Goal: Task Accomplishment & Management: Manage account settings

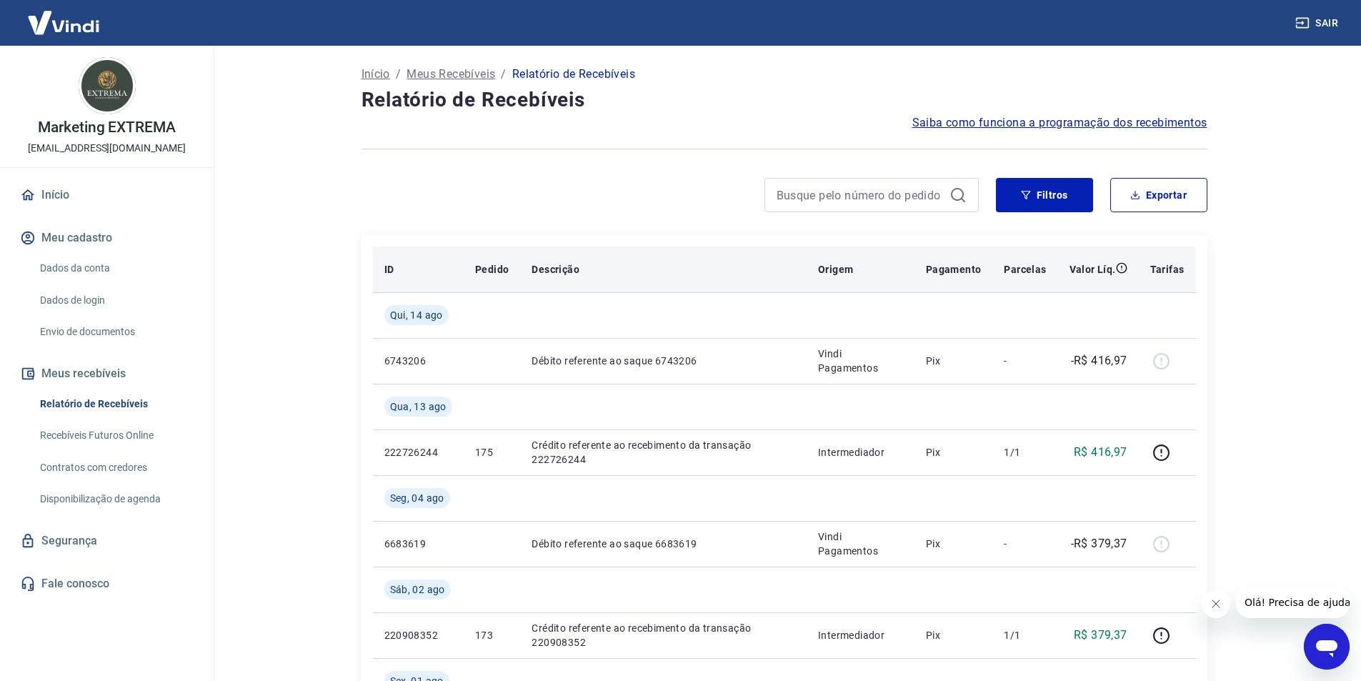
scroll to position [71, 0]
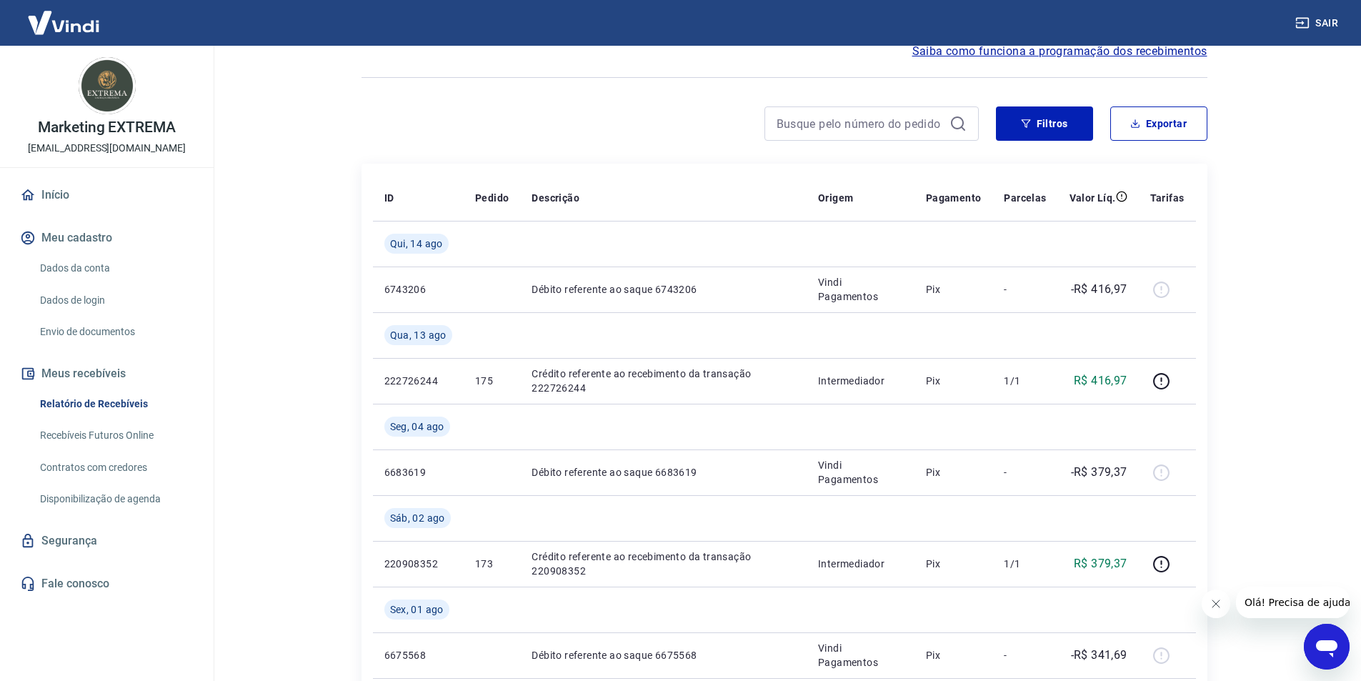
click at [105, 441] on link "Recebíveis Futuros Online" at bounding box center [115, 435] width 162 height 29
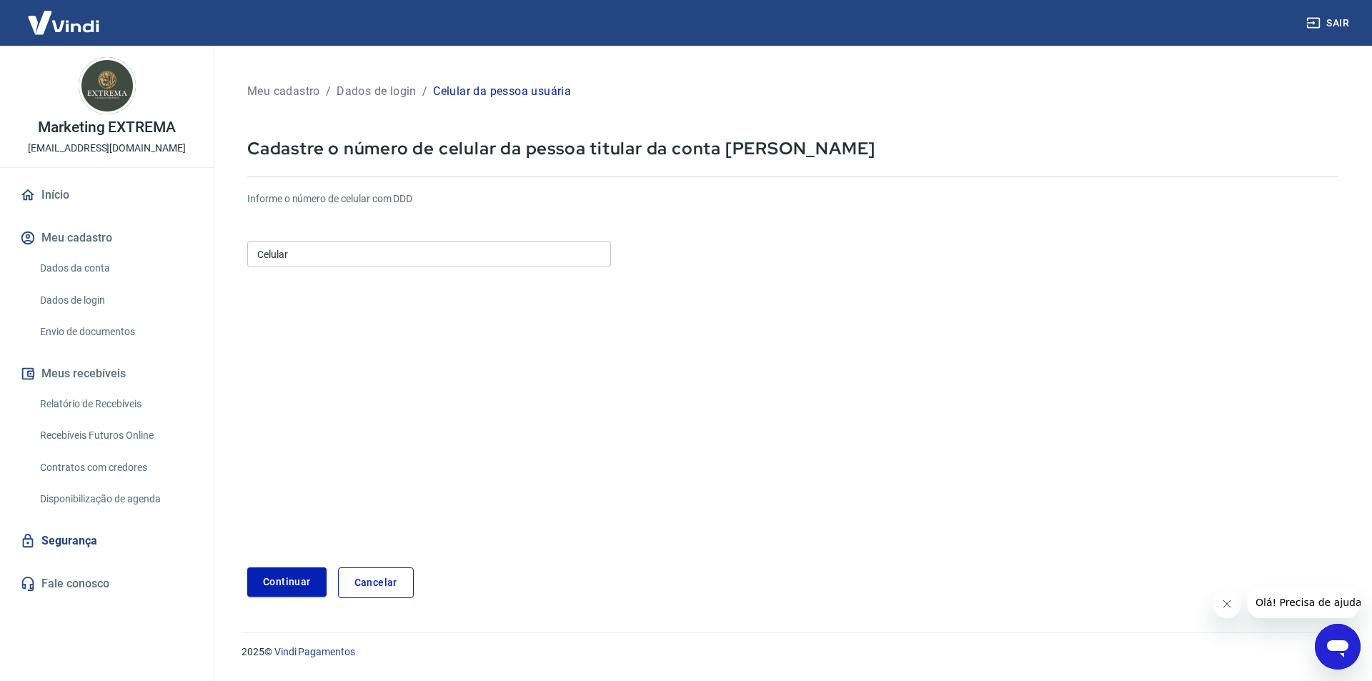
click at [422, 252] on input "Celular" at bounding box center [429, 254] width 364 height 26
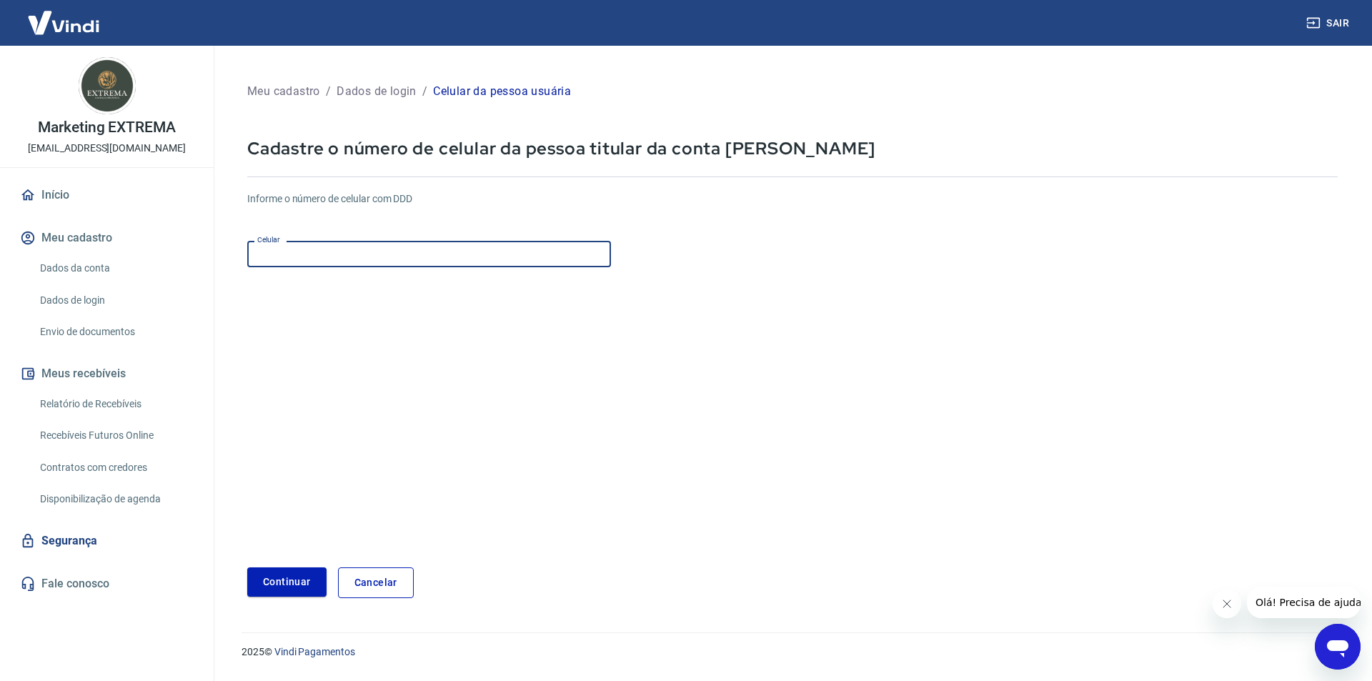
click at [422, 252] on input "Celular" at bounding box center [429, 254] width 364 height 26
type input "[PHONE_NUMBER]"
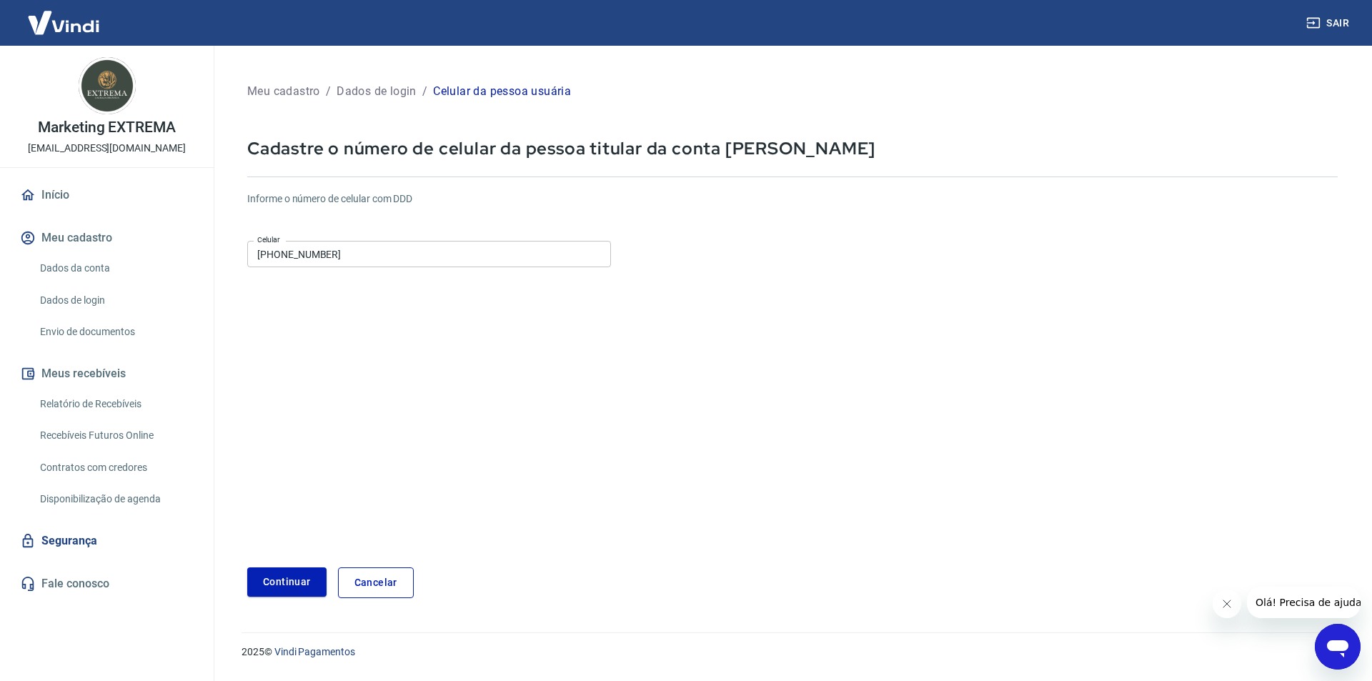
click at [440, 420] on form "Informe o número de celular com DDD Celular [PHONE_NUMBER] Celular Continuar Ca…" at bounding box center [792, 389] width 1091 height 418
click at [279, 585] on button "Continuar" at bounding box center [286, 581] width 79 height 29
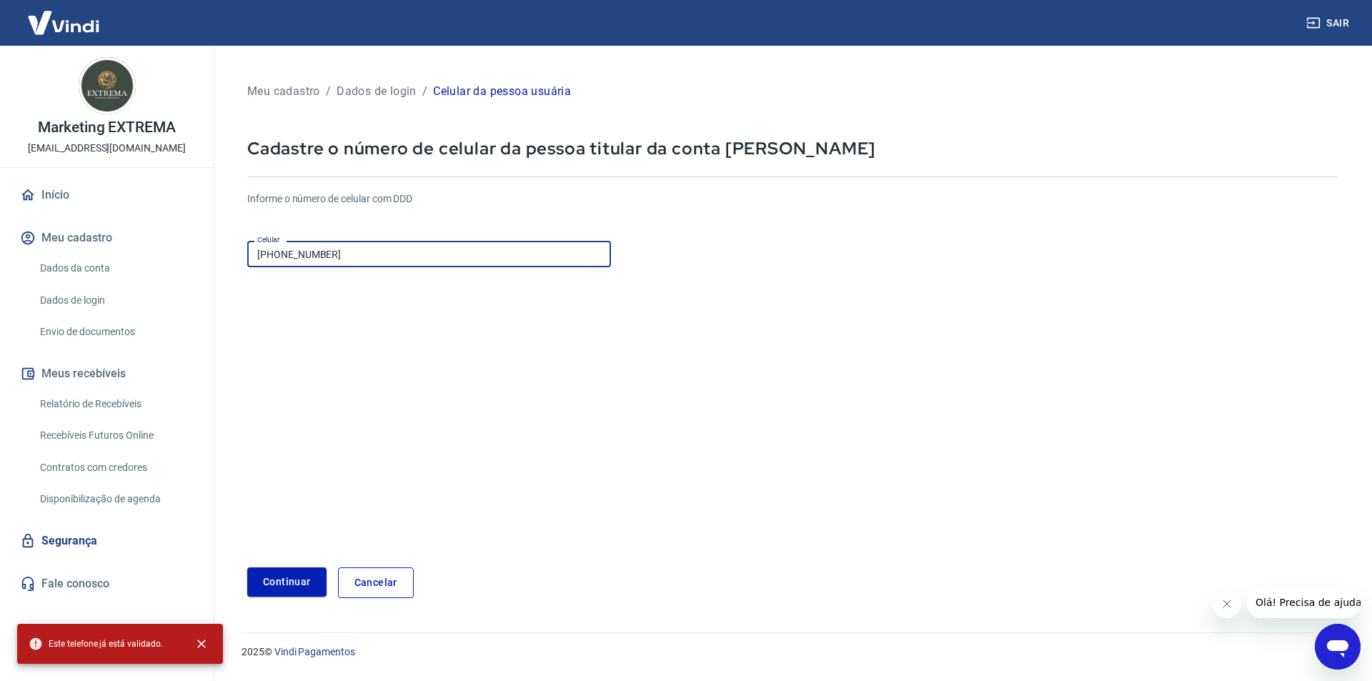
drag, startPoint x: 360, startPoint y: 259, endPoint x: 221, endPoint y: 284, distance: 141.6
click at [221, 284] on div "Meu cadastro / Dados de login / Celular da pessoa usuária Cadastre o número de …" at bounding box center [792, 331] width 1159 height 570
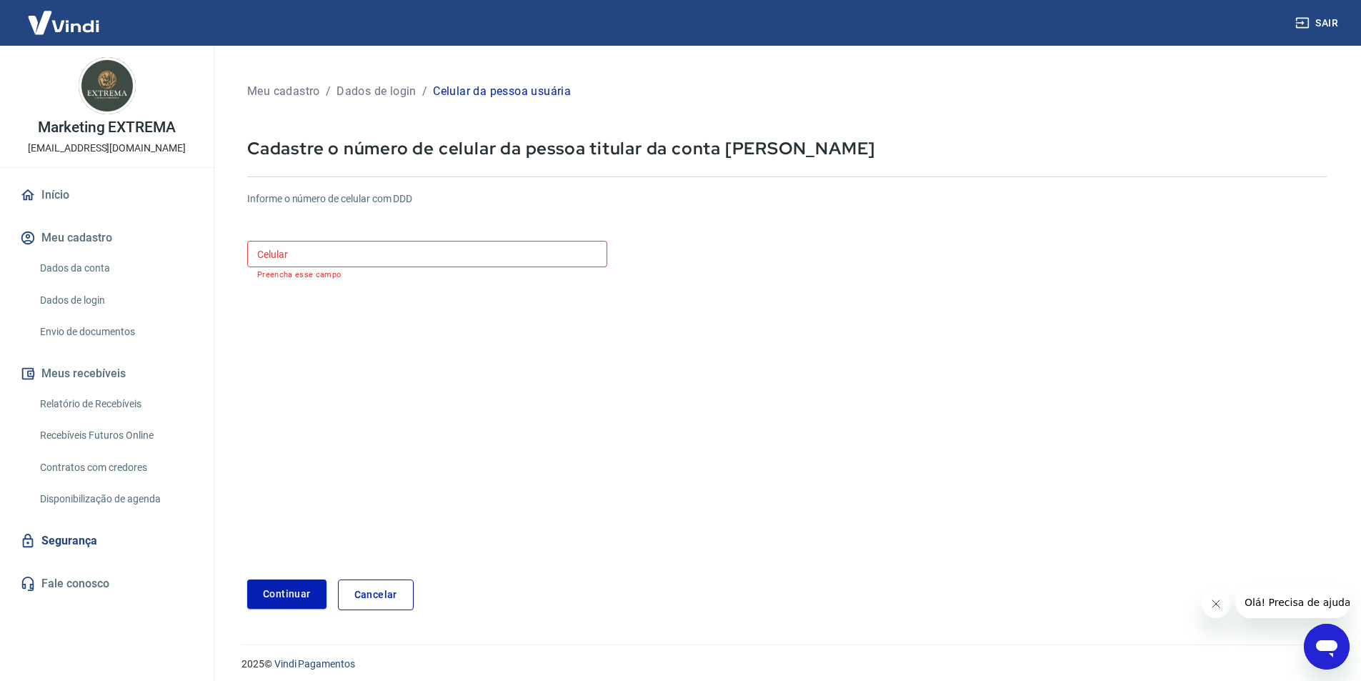
click at [418, 380] on form "Informe o número de celular com DDD Celular Celular Preencha esse campo Continu…" at bounding box center [787, 395] width 1080 height 430
click at [63, 263] on link "Dados da conta" at bounding box center [115, 268] width 162 height 29
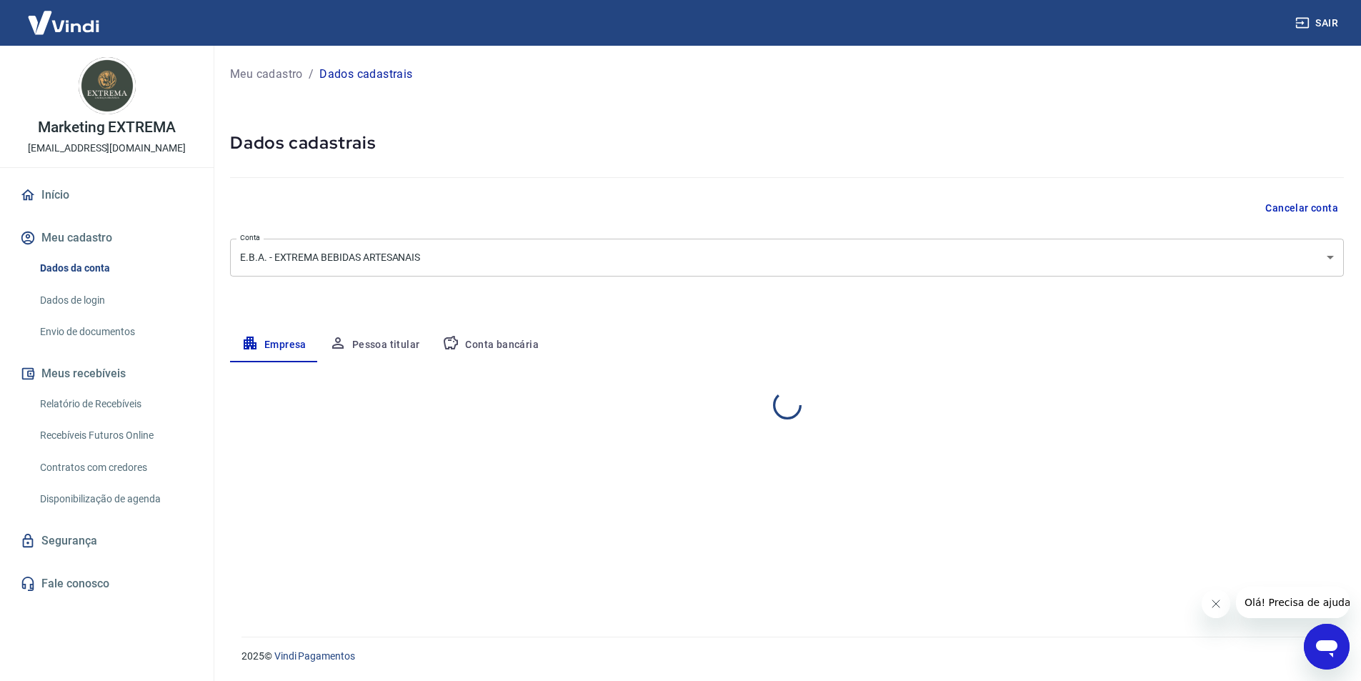
select select "RN"
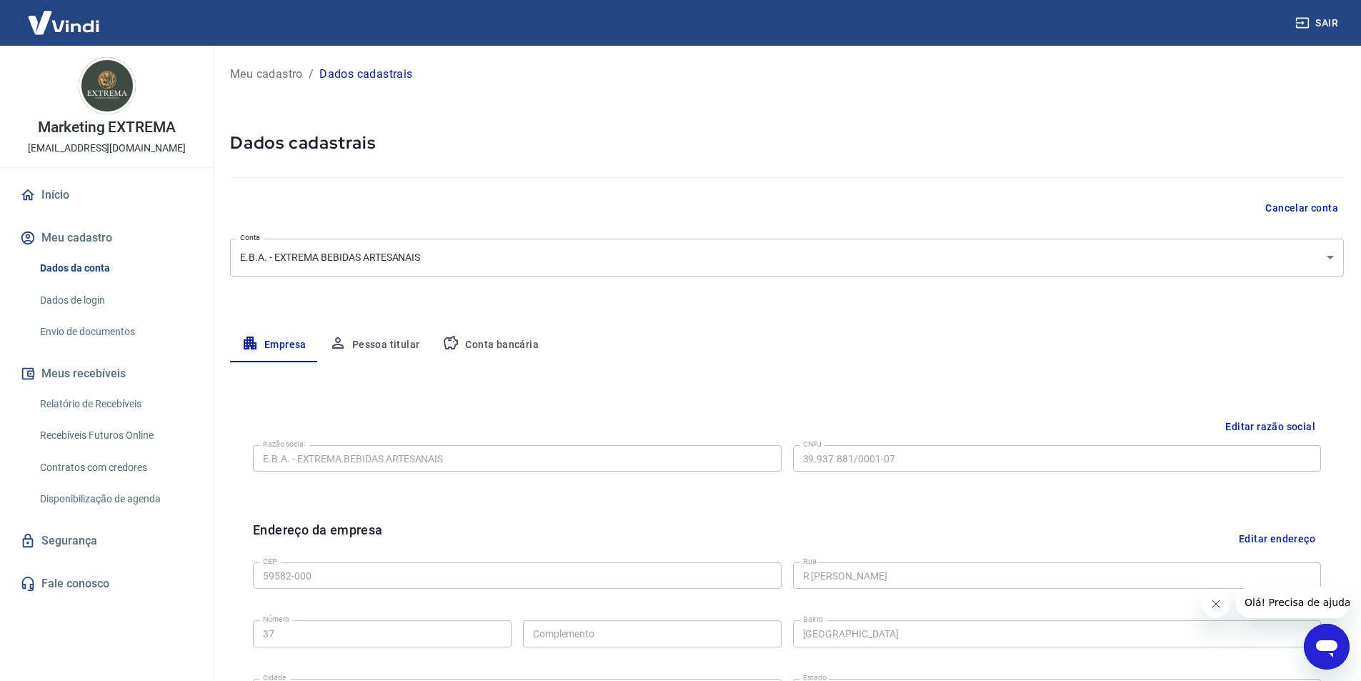
scroll to position [71, 0]
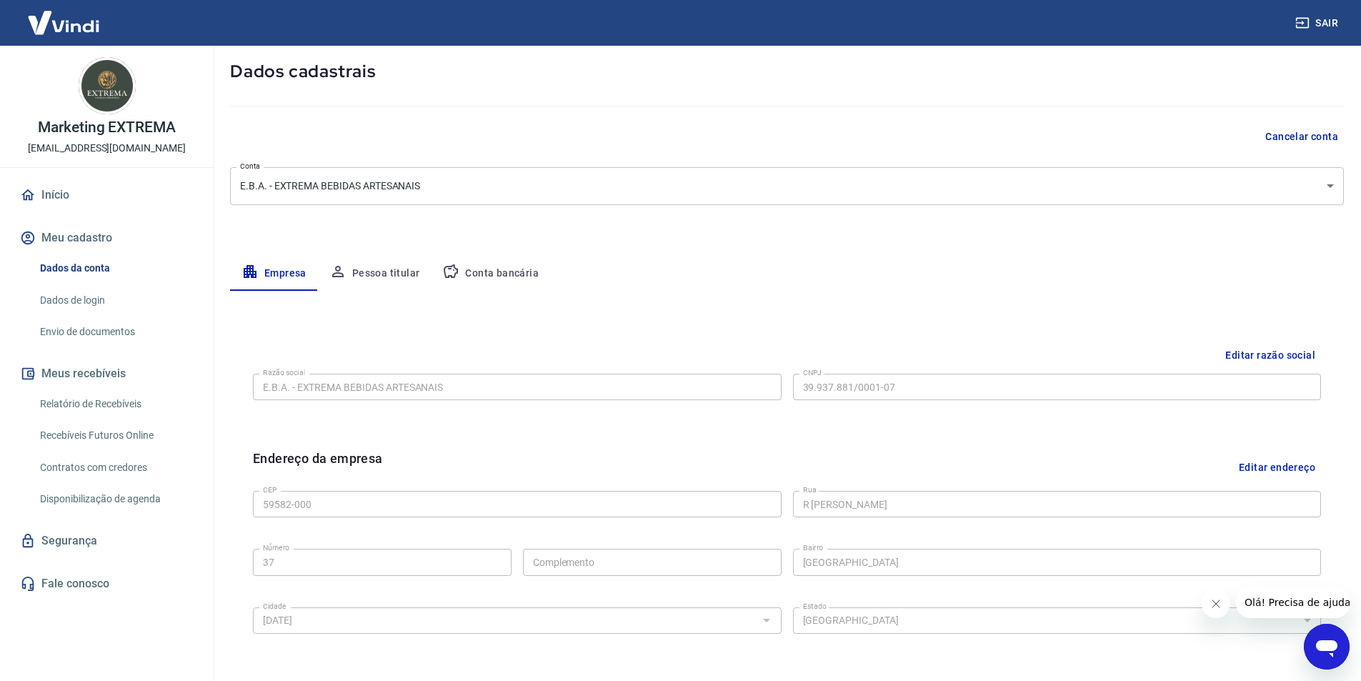
click at [468, 272] on button "Conta bancária" at bounding box center [490, 274] width 119 height 34
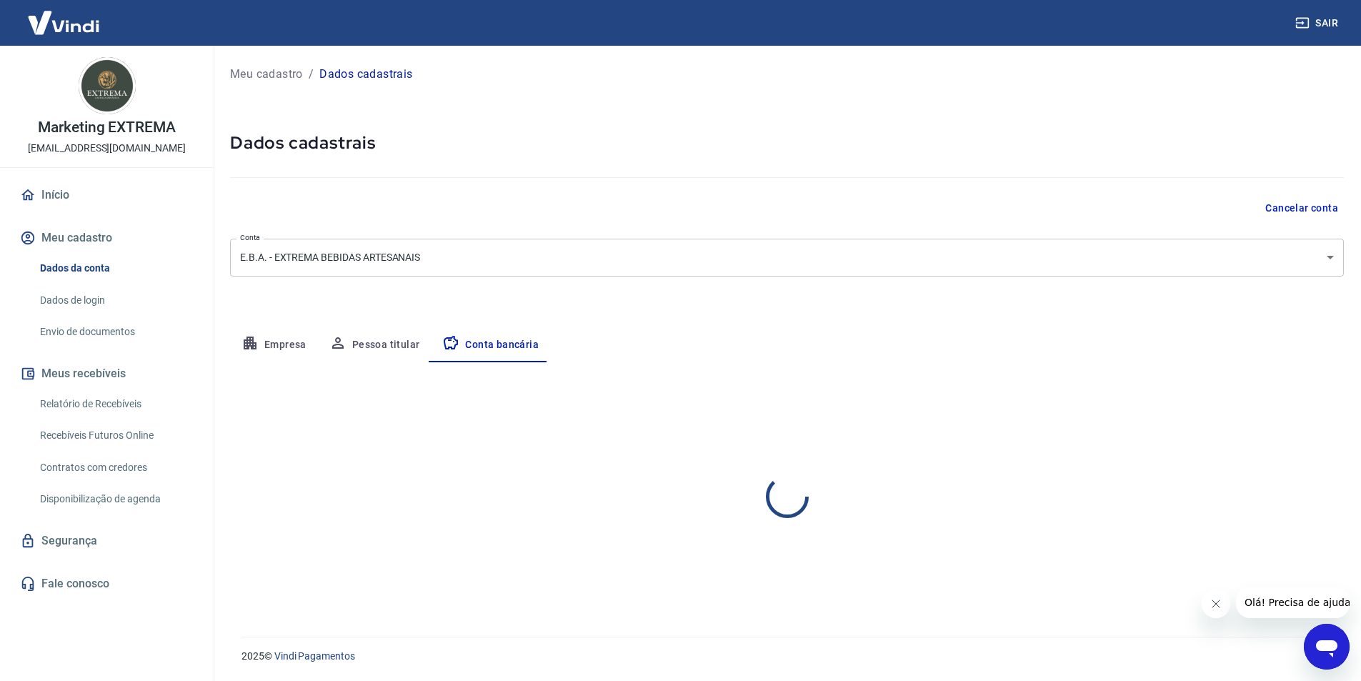
scroll to position [0, 0]
select select "1"
click at [384, 349] on button "Pessoa titular" at bounding box center [375, 345] width 114 height 34
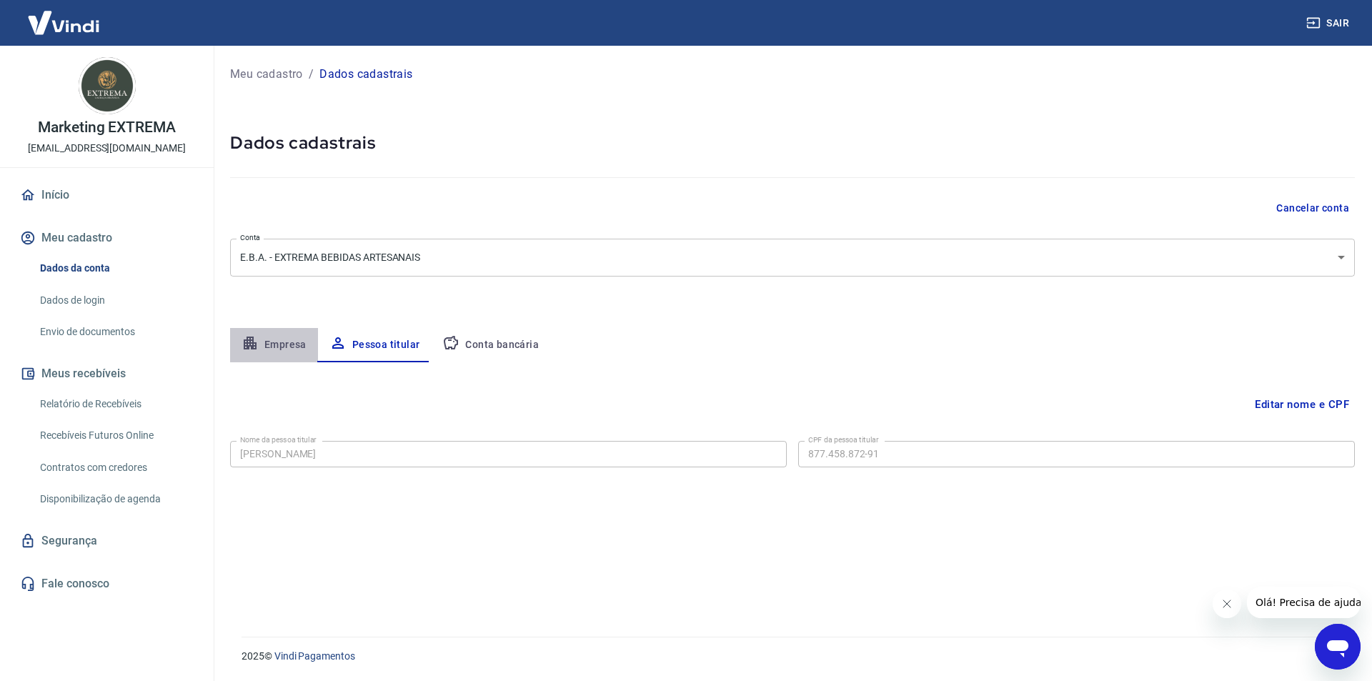
click at [292, 355] on button "Empresa" at bounding box center [274, 345] width 88 height 34
select select "RN"
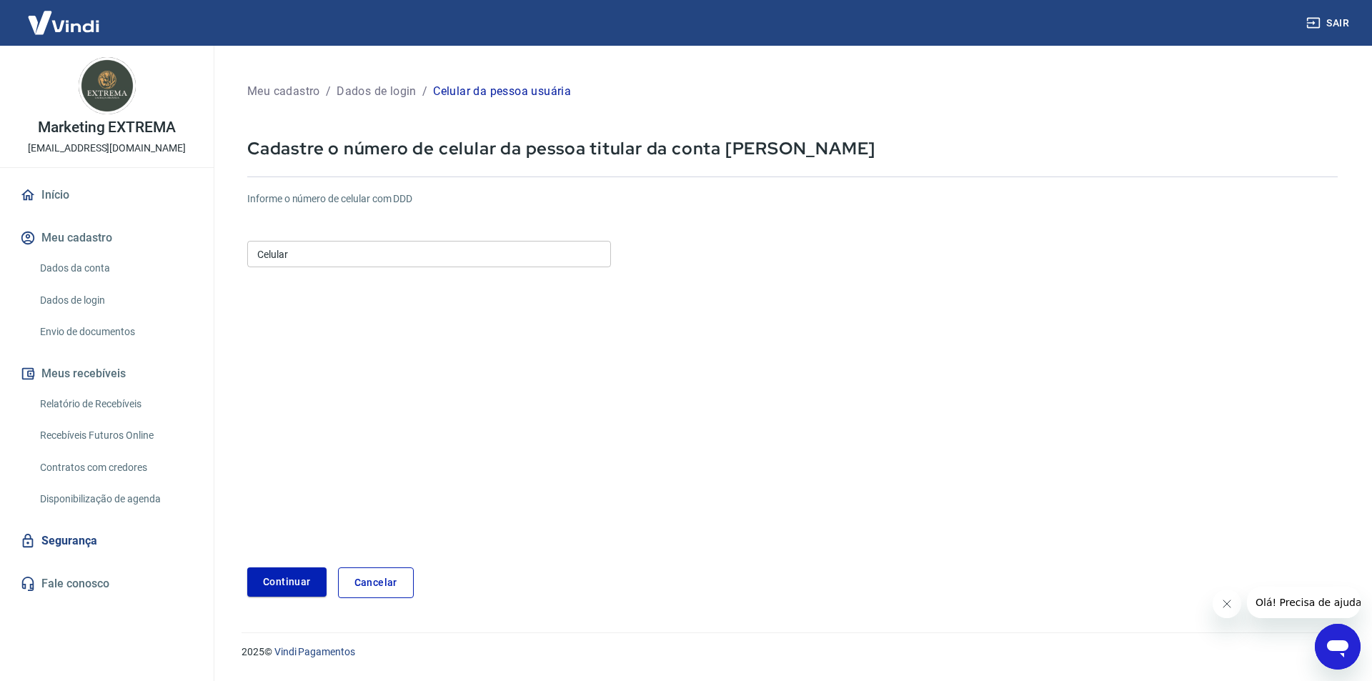
click at [500, 255] on input "Celular" at bounding box center [429, 254] width 364 height 26
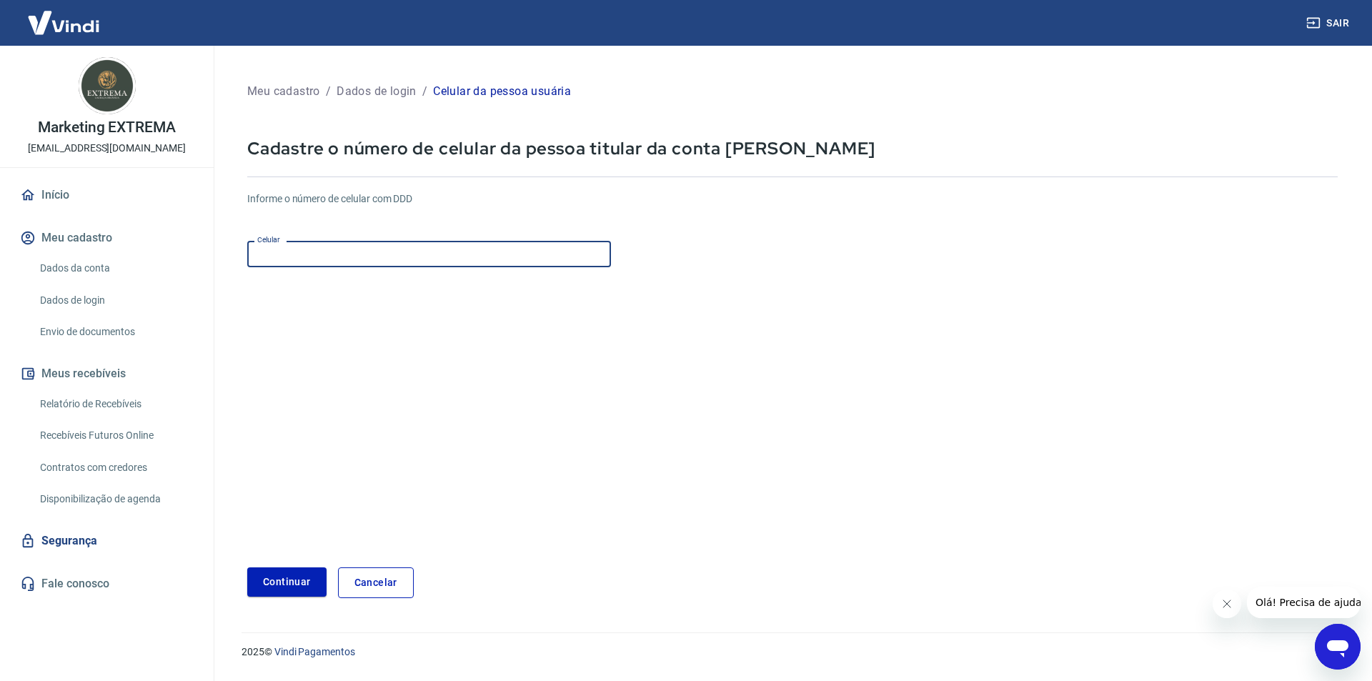
type input "[PHONE_NUMBER]"
click at [543, 409] on form "Informe o número de celular com DDD Celular [PHONE_NUMBER] Celular Continuar Ca…" at bounding box center [792, 389] width 1091 height 418
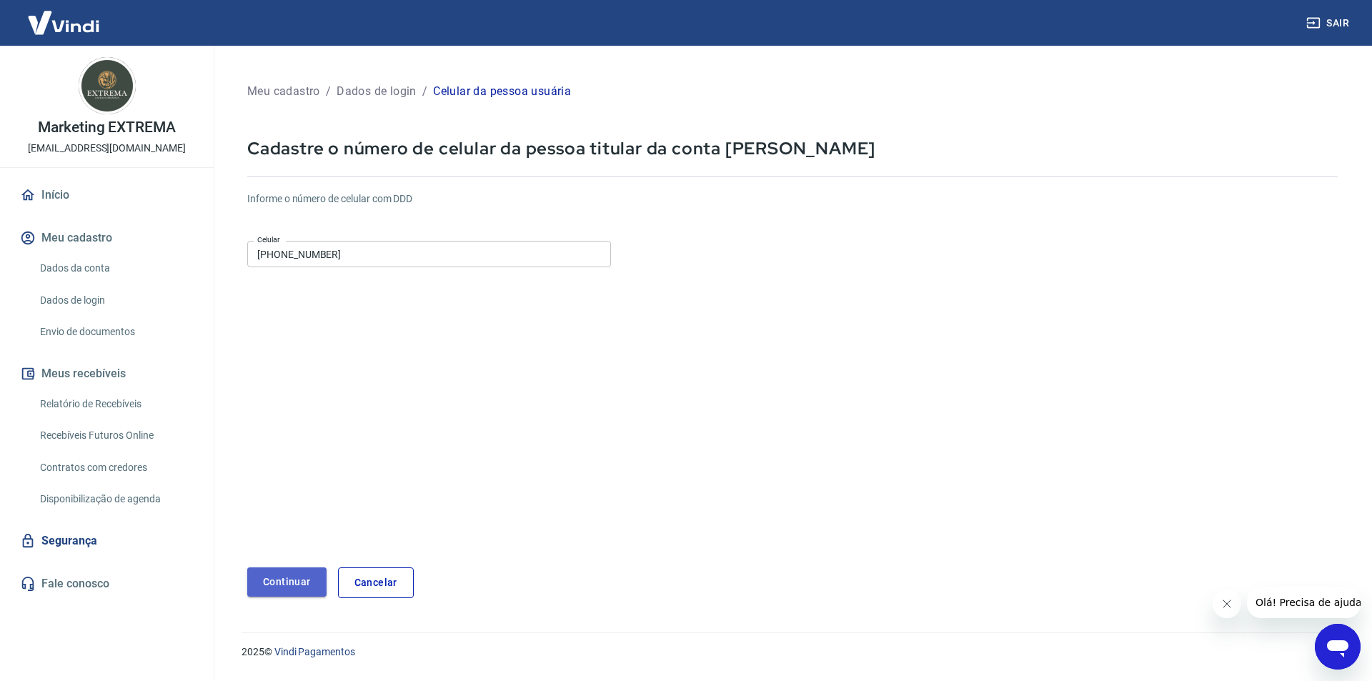
click at [292, 582] on button "Continuar" at bounding box center [286, 581] width 79 height 29
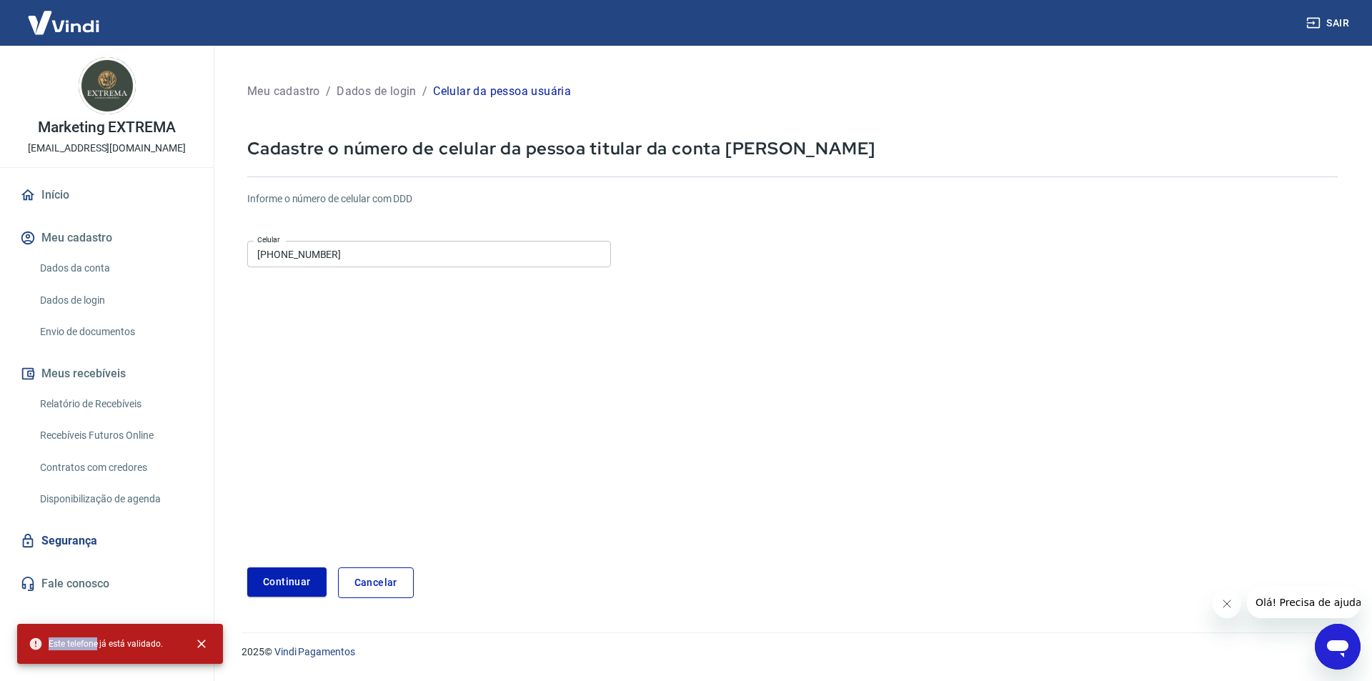
drag, startPoint x: 163, startPoint y: 644, endPoint x: 97, endPoint y: 646, distance: 65.8
click at [97, 646] on div "Este telefone já está validado." at bounding box center [120, 644] width 206 height 40
click at [376, 577] on link "Cancelar" at bounding box center [376, 582] width 76 height 31
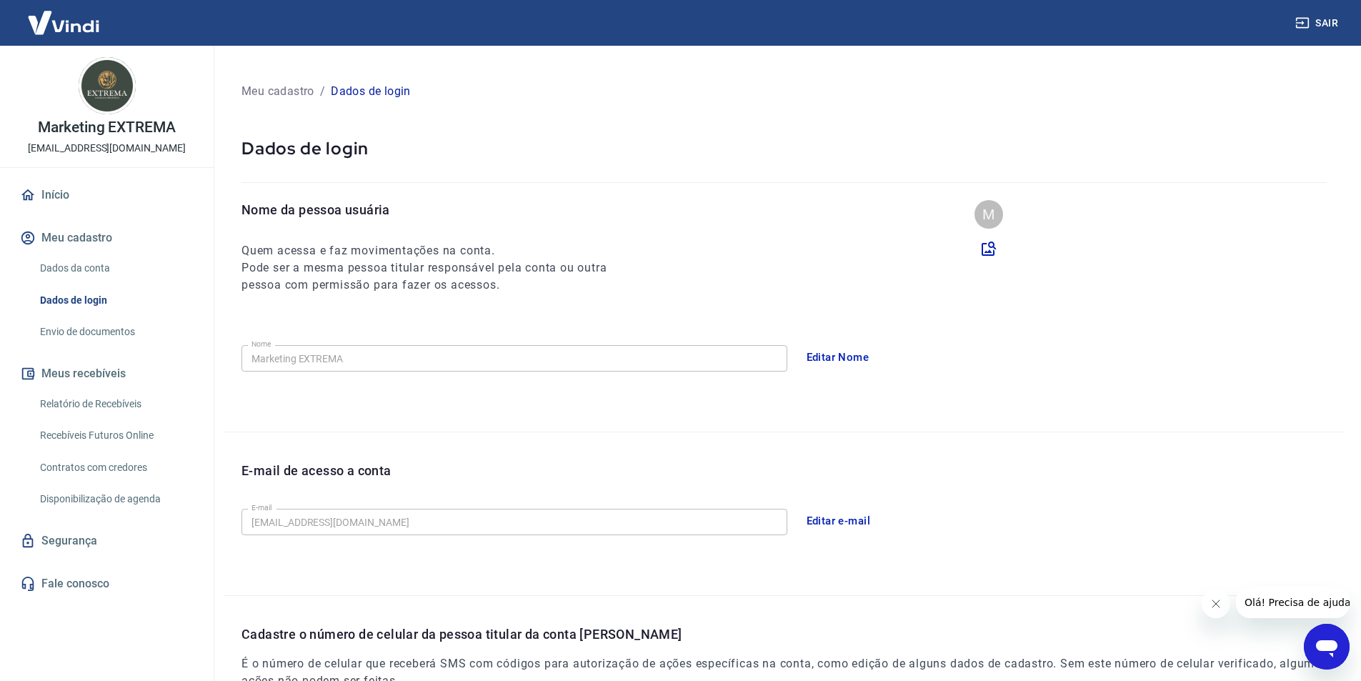
click at [76, 537] on link "Segurança" at bounding box center [106, 540] width 179 height 31
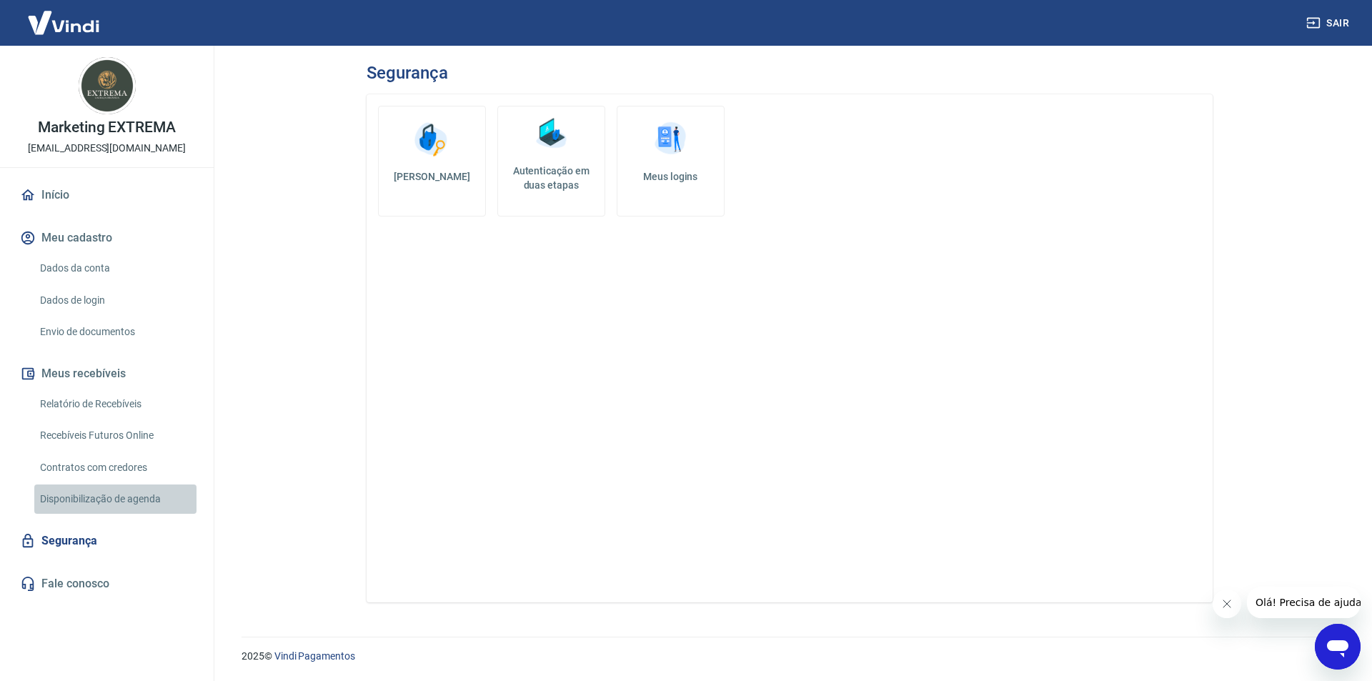
click at [99, 495] on link "Disponibilização de agenda" at bounding box center [115, 499] width 162 height 29
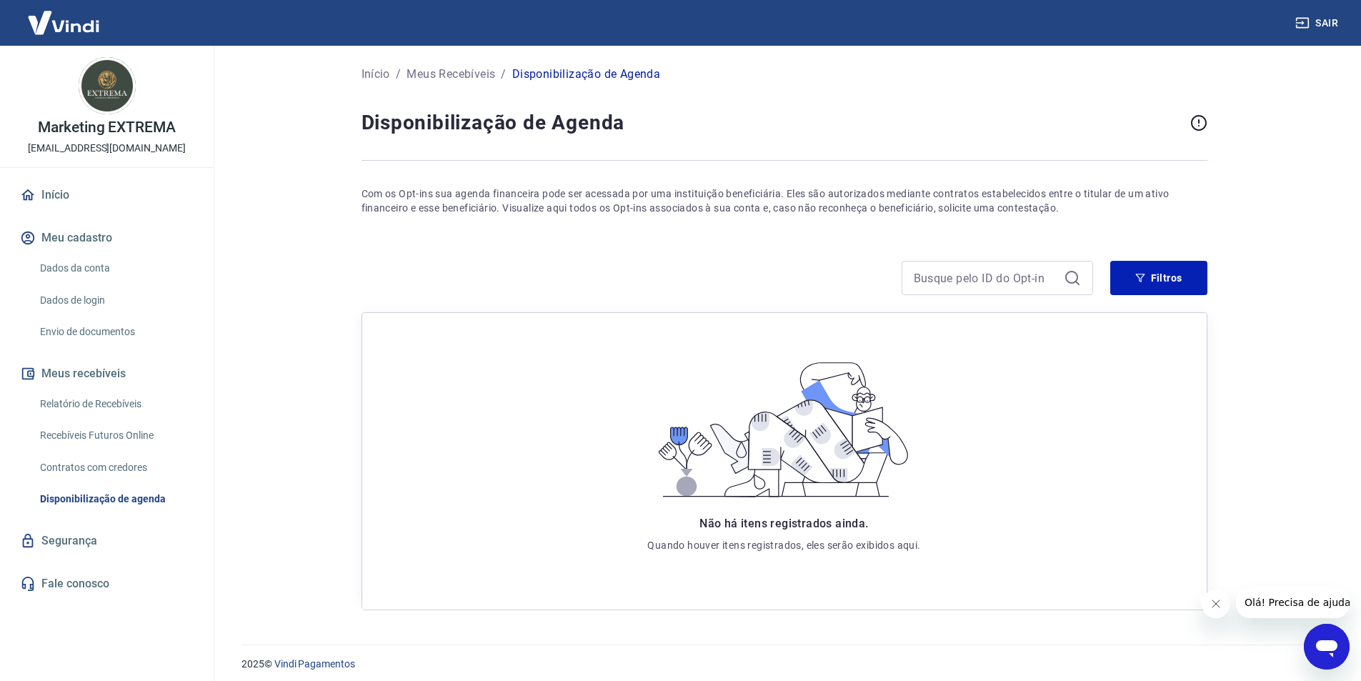
click at [88, 462] on link "Contratos com credores" at bounding box center [115, 467] width 162 height 29
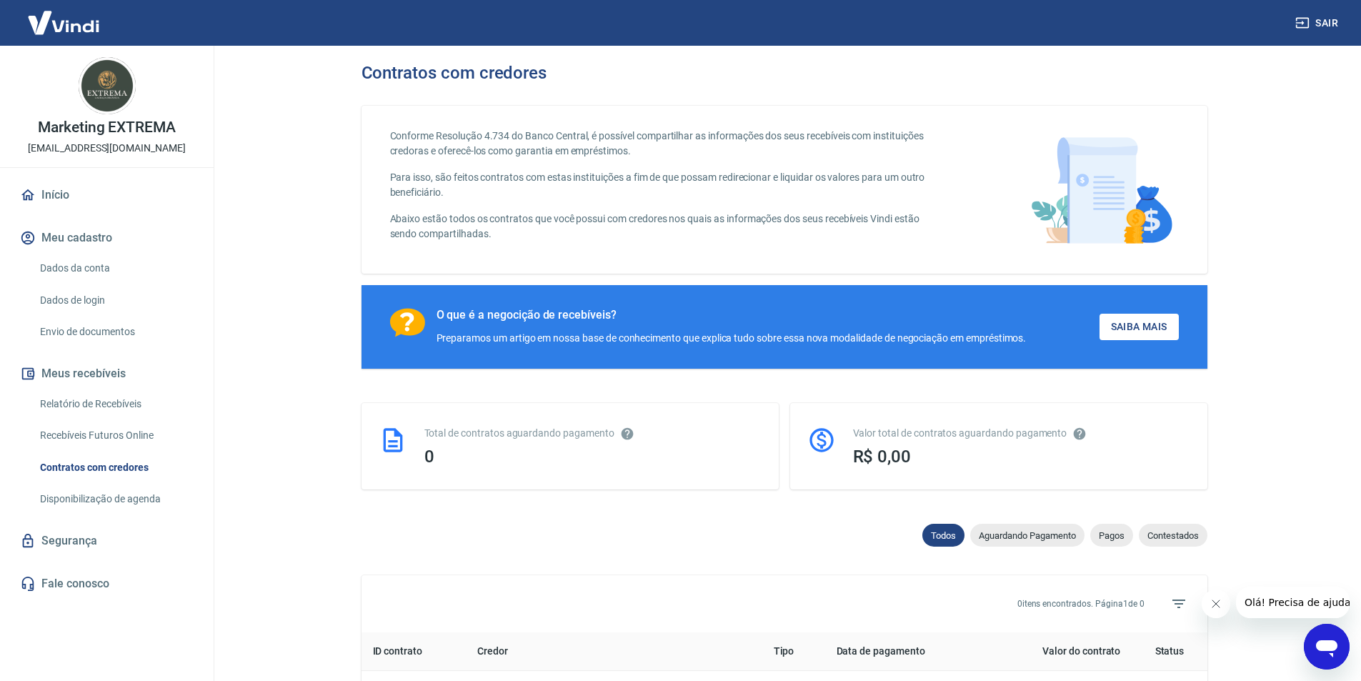
click at [97, 437] on link "Recebíveis Futuros Online" at bounding box center [115, 435] width 162 height 29
